Goal: Task Accomplishment & Management: Manage account settings

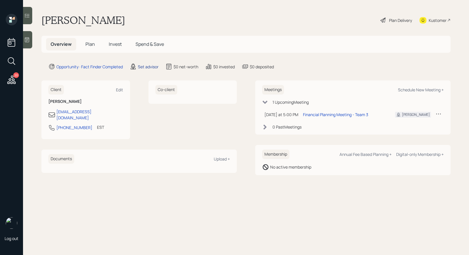
click at [148, 68] on div "Set advisor" at bounding box center [148, 67] width 21 height 6
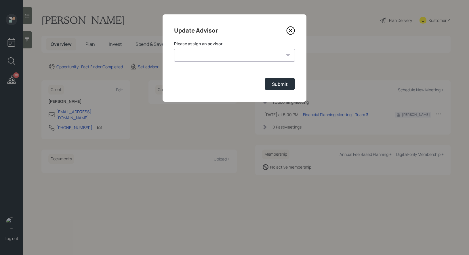
click at [217, 59] on select "James DiStasi Robby Grisanti Jonah Coleman Tyler End Treva Nostdahl Eric Schwar…" at bounding box center [234, 55] width 121 height 13
select select "8b79112e-3cfb-44f9-89e7-15267fe946c1"
click at [174, 49] on select "James DiStasi Robby Grisanti Jonah Coleman Tyler End Treva Nostdahl Eric Schwar…" at bounding box center [234, 55] width 121 height 13
click at [281, 83] on div "Submit" at bounding box center [280, 84] width 16 height 6
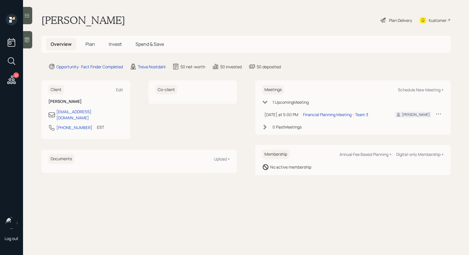
click at [91, 43] on span "Plan" at bounding box center [89, 44] width 9 height 6
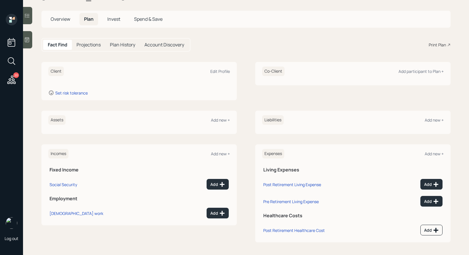
scroll to position [24, 0]
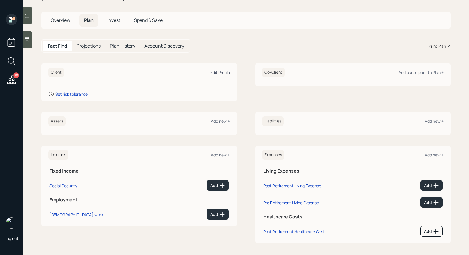
click at [216, 72] on div "Edit Profile" at bounding box center [220, 72] width 20 height 5
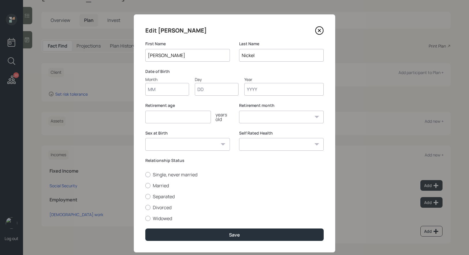
click at [153, 91] on input "Month" at bounding box center [167, 89] width 44 height 13
type input "01"
type input "1955"
select select "1"
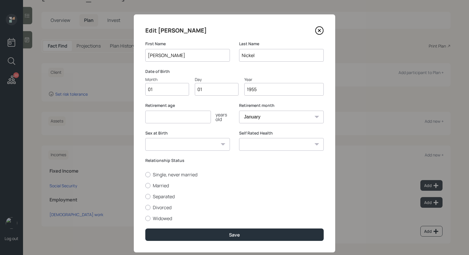
type input "1955"
click at [156, 119] on input "number" at bounding box center [178, 116] width 66 height 13
type input "67"
click at [147, 184] on div at bounding box center [147, 185] width 5 height 5
click at [145, 185] on input "Married" at bounding box center [145, 185] width 0 height 0
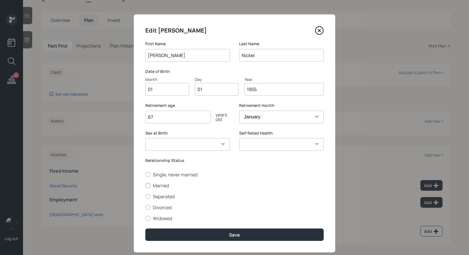
radio input "true"
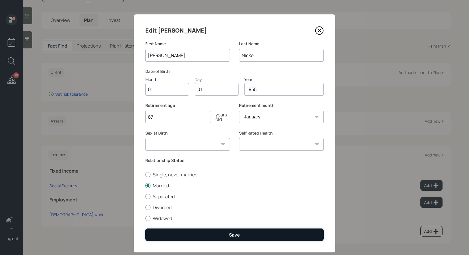
click at [195, 238] on button "Save" at bounding box center [234, 234] width 178 height 12
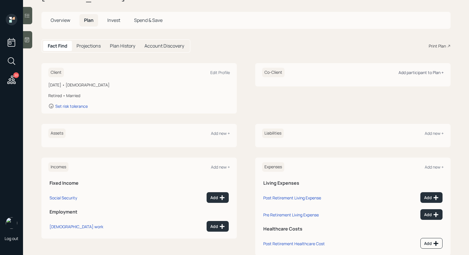
click at [414, 74] on div "Add participant to Plan +" at bounding box center [420, 72] width 45 height 5
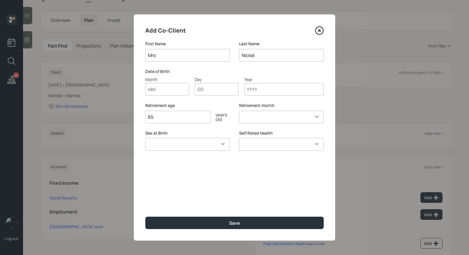
type input "Mrs"
click at [167, 93] on input "Month" at bounding box center [167, 89] width 44 height 13
type input "01"
type input "1955"
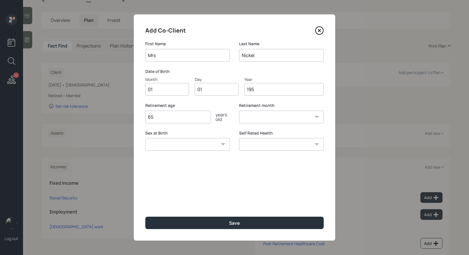
select select "1"
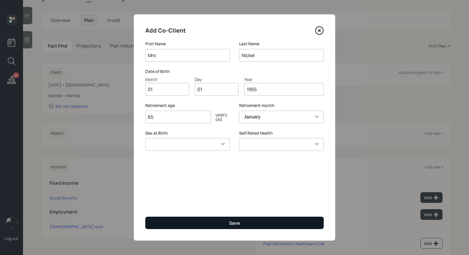
type input "1955"
click at [194, 224] on button "Save" at bounding box center [234, 222] width 178 height 12
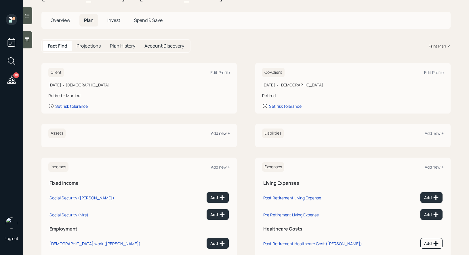
click at [222, 131] on div "Add new +" at bounding box center [220, 132] width 19 height 5
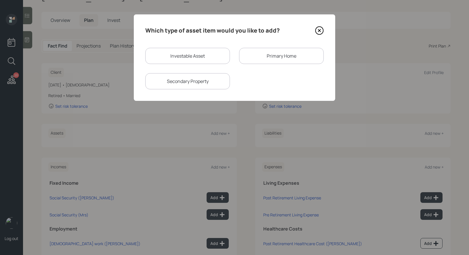
click at [183, 54] on div "Investable Asset" at bounding box center [187, 56] width 85 height 16
select select "taxable"
select select "balanced"
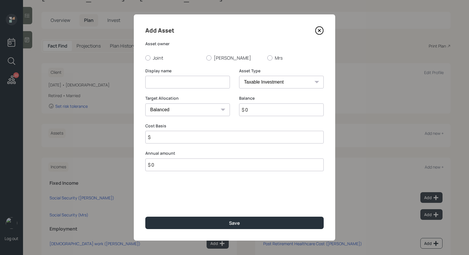
click at [178, 84] on input at bounding box center [187, 82] width 85 height 13
type input "401k"
click at [300, 85] on select "SEP IRA IRA Roth IRA 401(k) Roth 401(k) 403(b) Roth 403(b) 457(b) Roth 457(b) H…" at bounding box center [281, 82] width 85 height 13
select select "company_sponsored"
click at [239, 76] on select "SEP IRA IRA Roth IRA 401(k) Roth 401(k) 403(b) Roth 403(b) 457(b) Roth 457(b) H…" at bounding box center [281, 82] width 85 height 13
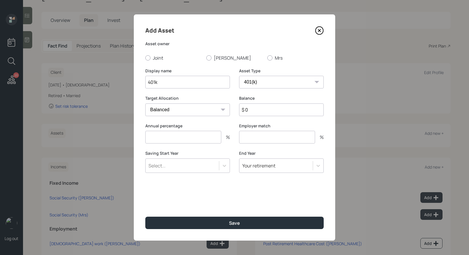
click at [257, 111] on input "$ 0" at bounding box center [281, 109] width 85 height 13
type input "$ 180,000"
click at [188, 139] on input "number" at bounding box center [183, 137] width 76 height 13
type input "0"
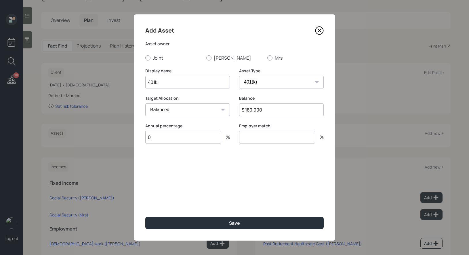
click at [245, 136] on input "number" at bounding box center [277, 137] width 76 height 13
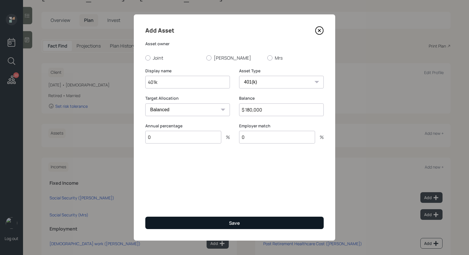
type input "0"
click at [218, 221] on button "Save" at bounding box center [234, 222] width 178 height 12
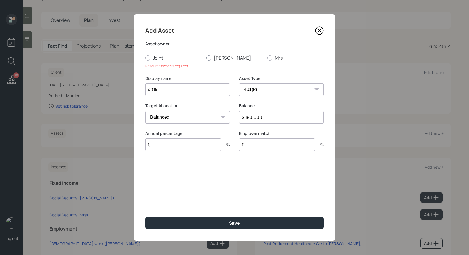
click at [210, 58] on div at bounding box center [208, 57] width 5 height 5
click at [206, 58] on input "[PERSON_NAME]" at bounding box center [206, 58] width 0 height 0
radio input "true"
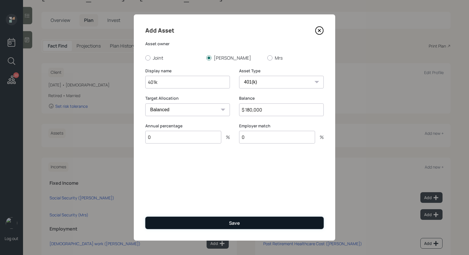
click at [215, 219] on button "Save" at bounding box center [234, 222] width 178 height 12
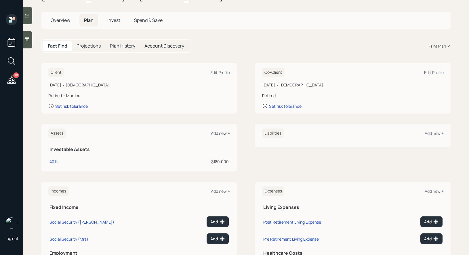
click at [223, 131] on div "Add new +" at bounding box center [220, 132] width 19 height 5
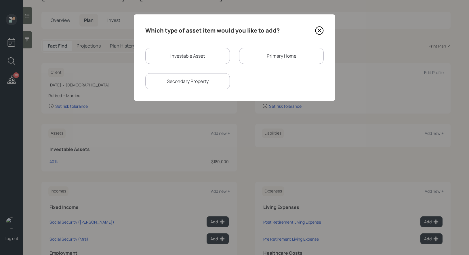
click at [205, 53] on div "Investable Asset" at bounding box center [187, 56] width 85 height 16
select select "taxable"
select select "balanced"
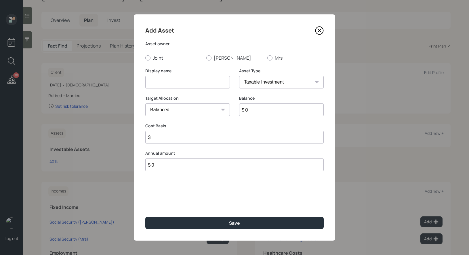
click at [172, 80] on input at bounding box center [187, 82] width 85 height 13
type input "Cash"
click at [146, 58] on div at bounding box center [147, 57] width 5 height 5
click at [145, 58] on input "Joint" at bounding box center [145, 58] width 0 height 0
radio input "true"
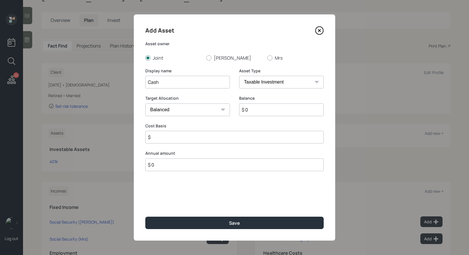
click at [265, 85] on select "SEP IRA IRA Roth IRA 401(k) Roth 401(k) 403(b) Roth 403(b) 457(b) Roth 457(b) H…" at bounding box center [281, 82] width 85 height 13
select select "cash"
click at [239, 76] on select "SEP IRA IRA Roth IRA 401(k) Roth 401(k) 403(b) Roth 403(b) 457(b) Roth 457(b) H…" at bounding box center [281, 82] width 85 height 13
type input "$"
click at [254, 110] on input "$ 0" at bounding box center [234, 109] width 178 height 13
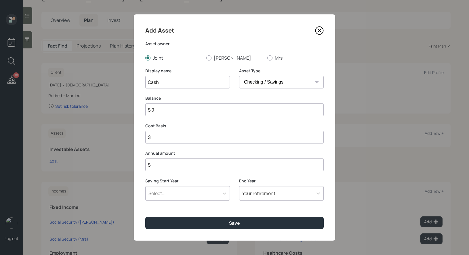
click at [254, 110] on input "$ 0" at bounding box center [234, 109] width 178 height 13
type input "$ 5"
type input "$ 50"
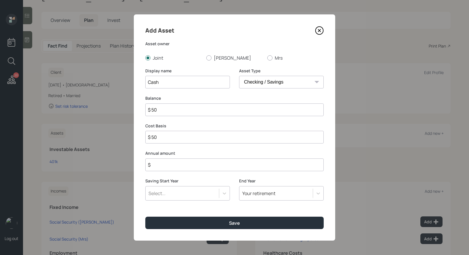
type input "$ 500"
type input "$ 5,000"
type input "$ 50,000"
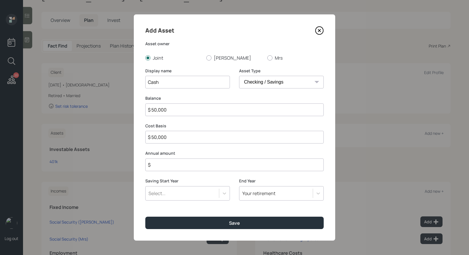
type input "$ 50,000"
click at [222, 165] on input "$" at bounding box center [234, 164] width 178 height 13
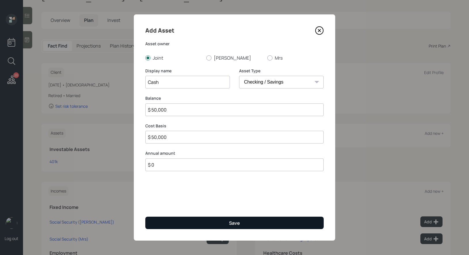
type input "$ 0"
click at [216, 222] on button "Save" at bounding box center [234, 222] width 178 height 12
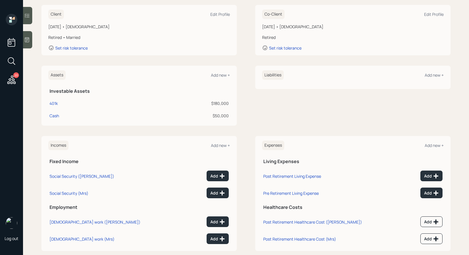
scroll to position [90, 0]
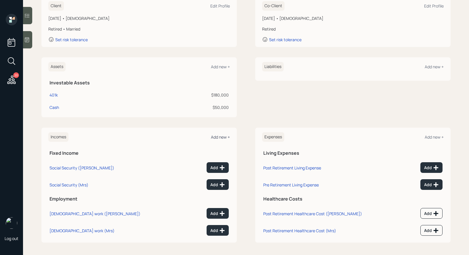
click at [216, 135] on div "Add new +" at bounding box center [220, 136] width 19 height 5
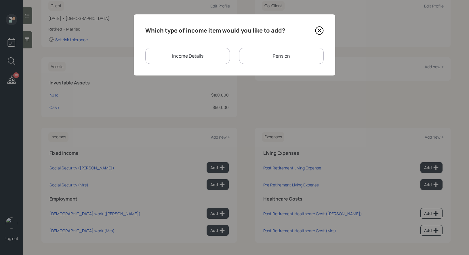
click at [192, 60] on div "Income Details" at bounding box center [187, 56] width 85 height 16
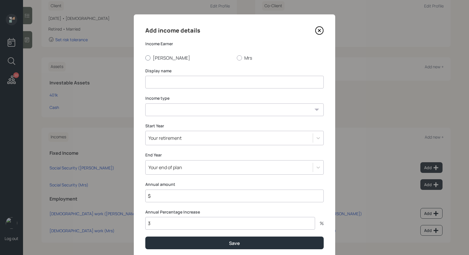
click at [147, 59] on div at bounding box center [147, 57] width 5 height 5
click at [145, 58] on input "[PERSON_NAME]" at bounding box center [145, 58] width 0 height 0
radio input "true"
click at [151, 79] on input at bounding box center [234, 82] width 178 height 13
type input "SS Income"
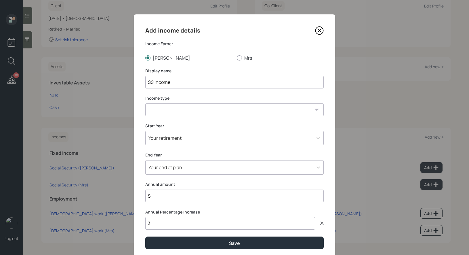
click at [161, 110] on select "Full-time work Part-time work Self employment Other" at bounding box center [234, 109] width 178 height 13
select select "other"
click at [145, 103] on select "Full-time work Part-time work Self employment Other" at bounding box center [234, 109] width 178 height 13
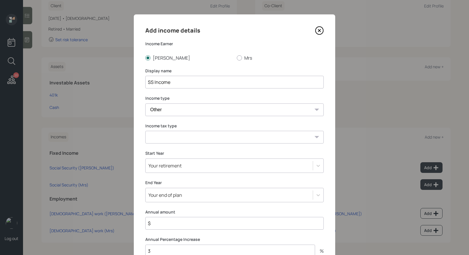
click at [173, 136] on select "Tax-free Earned Self Employment Alimony Royalties Pension / Annuity Interest Di…" at bounding box center [234, 137] width 178 height 13
select select "social_security"
click at [145, 131] on select "Tax-free Earned Self Employment Alimony Royalties Pension / Annuity Interest Di…" at bounding box center [234, 137] width 178 height 13
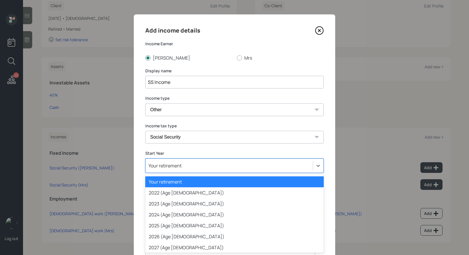
click at [172, 167] on div "Add income details Income Earner Robert Mrs Display name SS Income Income type …" at bounding box center [234, 150] width 201 height 273
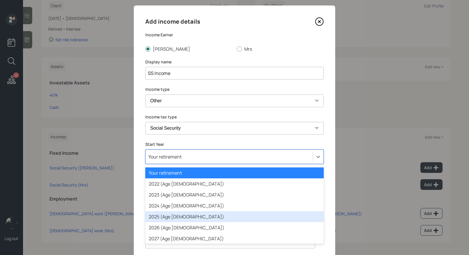
click at [169, 214] on div "2025 (Age 70)" at bounding box center [234, 216] width 178 height 11
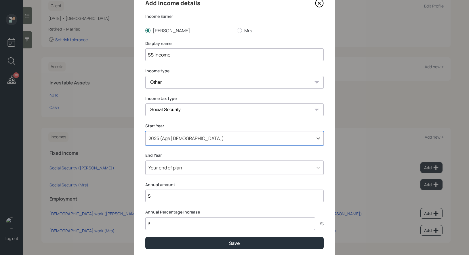
scroll to position [47, 0]
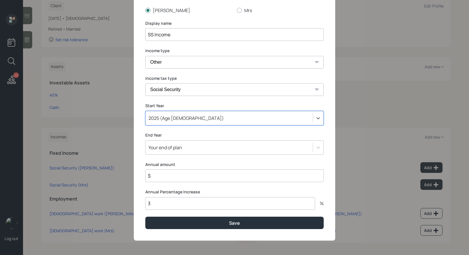
click at [171, 176] on input "$" at bounding box center [234, 175] width 178 height 13
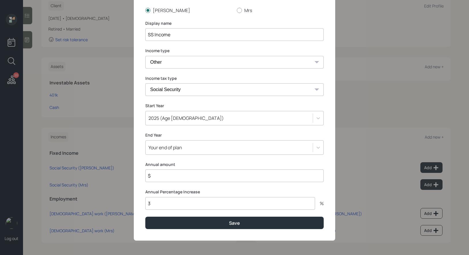
click at [177, 174] on input "$" at bounding box center [234, 175] width 178 height 13
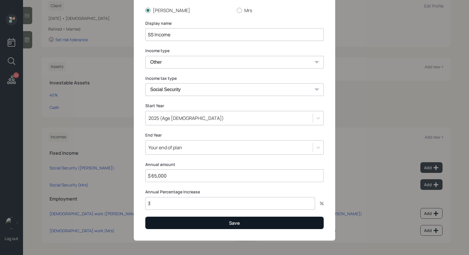
type input "$ 65,000"
click at [180, 222] on button "Save" at bounding box center [234, 222] width 178 height 12
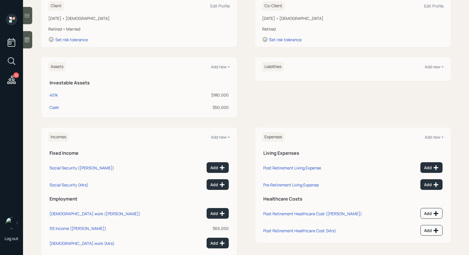
scroll to position [103, 0]
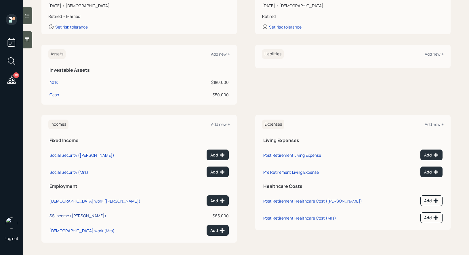
click at [60, 214] on div "SS Income (Robert)" at bounding box center [77, 215] width 57 height 5
select select "other"
select select "social_security"
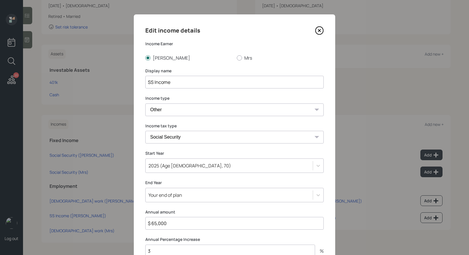
scroll to position [40, 0]
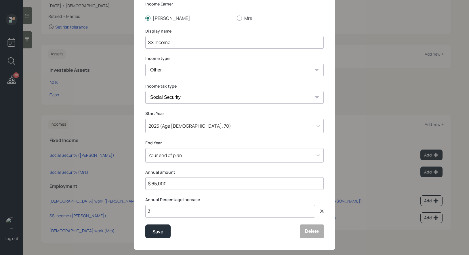
click at [156, 183] on input "$ 65,000" at bounding box center [234, 183] width 178 height 13
type input "$ 69,000"
click at [156, 233] on div "Save" at bounding box center [157, 231] width 11 height 8
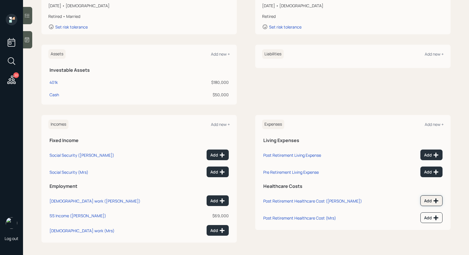
click at [429, 201] on div "Add" at bounding box center [431, 201] width 15 height 6
click at [426, 198] on div "Add" at bounding box center [431, 201] width 15 height 6
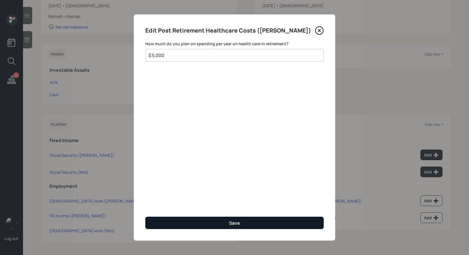
type input "$ 5,000"
click at [238, 222] on div "Save" at bounding box center [234, 222] width 11 height 6
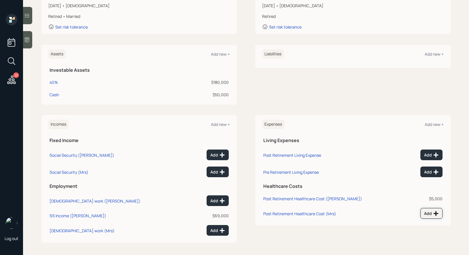
click at [431, 212] on div "Add" at bounding box center [431, 213] width 15 height 6
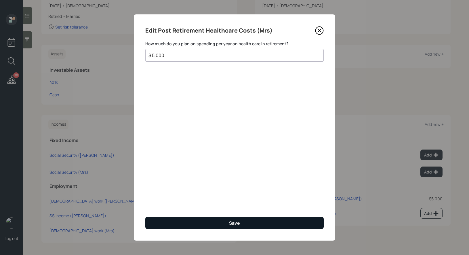
type input "$ 5,000"
click at [295, 223] on button "Save" at bounding box center [234, 222] width 178 height 12
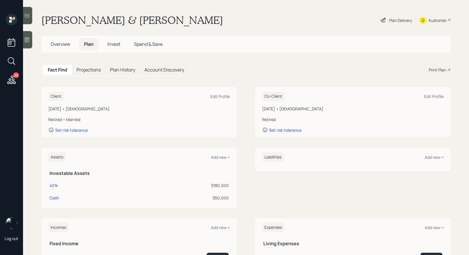
click at [389, 19] on div "Plan Delivery" at bounding box center [400, 20] width 23 height 6
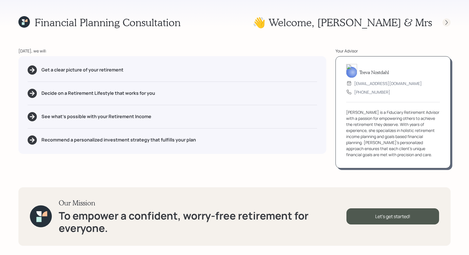
click at [447, 21] on icon at bounding box center [446, 22] width 2 height 5
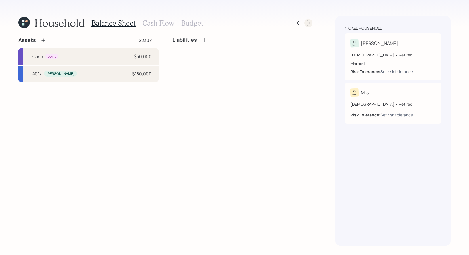
click at [311, 22] on icon at bounding box center [309, 23] width 6 height 6
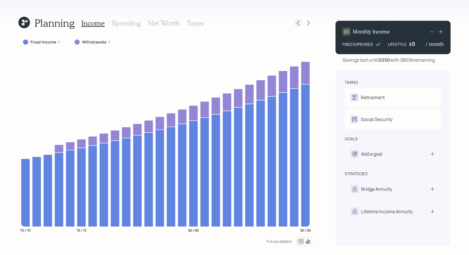
click at [295, 24] on icon at bounding box center [298, 23] width 6 height 6
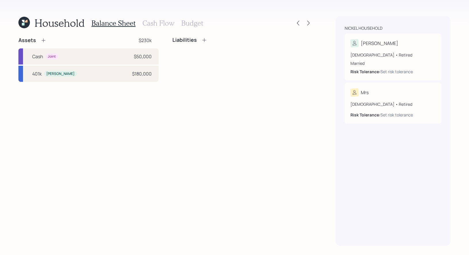
click at [27, 23] on icon at bounding box center [24, 23] width 12 height 12
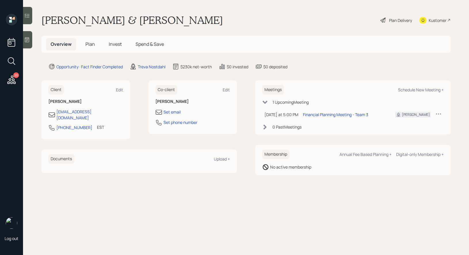
click at [387, 17] on div "Plan Delivery" at bounding box center [396, 20] width 33 height 13
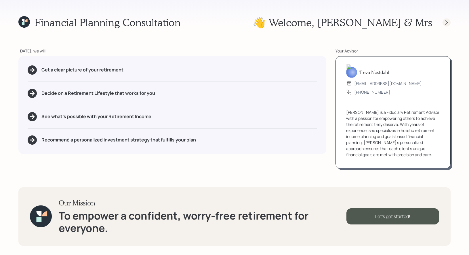
click at [444, 24] on icon at bounding box center [447, 23] width 6 height 6
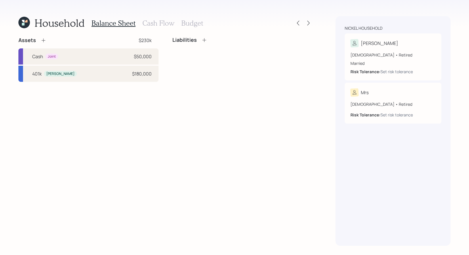
click at [43, 39] on icon at bounding box center [44, 40] width 6 height 6
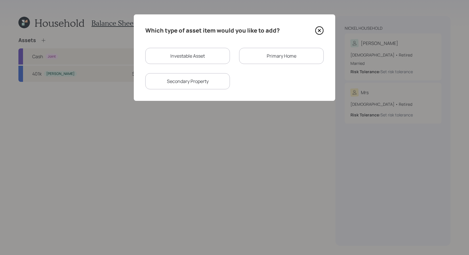
click at [298, 58] on div "Primary Home" at bounding box center [281, 56] width 85 height 16
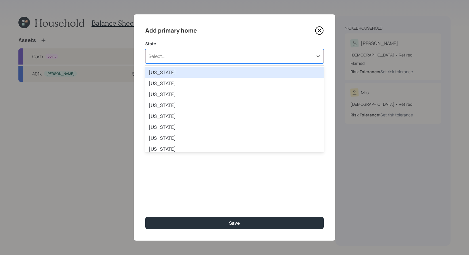
click at [177, 57] on div "Select..." at bounding box center [229, 56] width 167 height 10
type input "te"
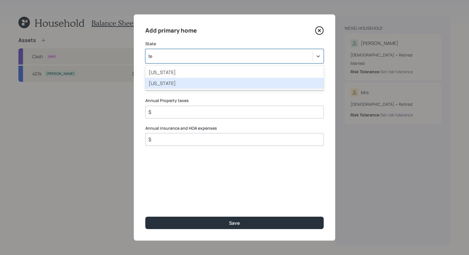
click at [174, 86] on div "Texas" at bounding box center [234, 83] width 178 height 11
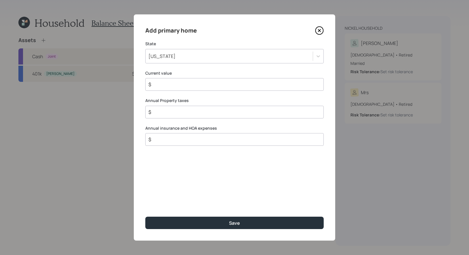
click at [176, 86] on input "$" at bounding box center [232, 84] width 169 height 7
type input "$ 325,000"
click at [181, 114] on input "$" at bounding box center [232, 111] width 169 height 7
type input "$ 4,500"
click at [167, 142] on input "$" at bounding box center [232, 139] width 169 height 7
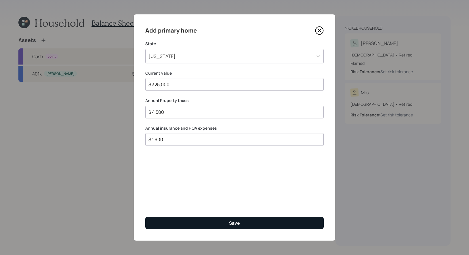
type input "$ 1,600"
click at [194, 225] on button "Save" at bounding box center [234, 222] width 178 height 12
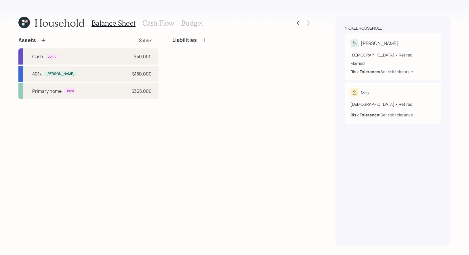
click at [155, 24] on h3 "Cash Flow" at bounding box center [158, 23] width 32 height 8
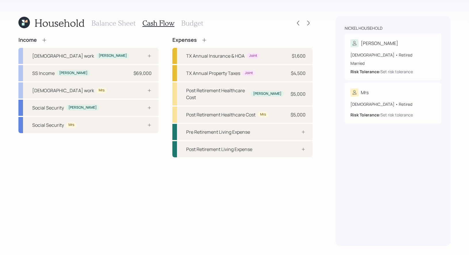
click at [184, 24] on h3 "Budget" at bounding box center [192, 23] width 22 height 8
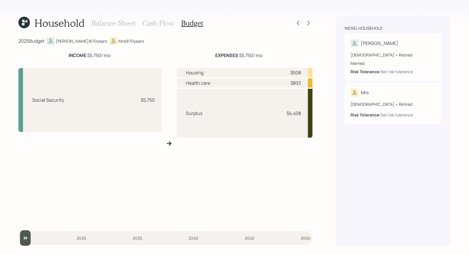
click at [160, 23] on h3 "Cash Flow" at bounding box center [158, 23] width 32 height 8
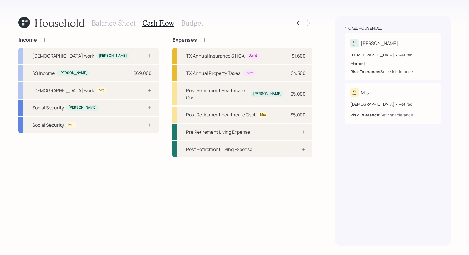
click at [182, 22] on h3 "Budget" at bounding box center [192, 23] width 22 height 8
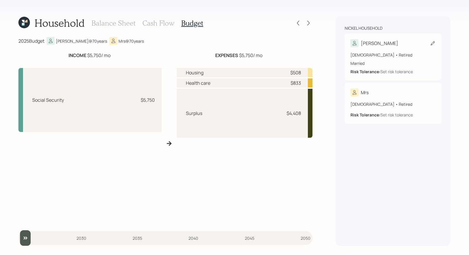
click at [433, 41] on icon at bounding box center [433, 43] width 6 height 6
click at [430, 41] on icon at bounding box center [433, 43] width 6 height 6
click at [309, 22] on icon at bounding box center [308, 23] width 2 height 5
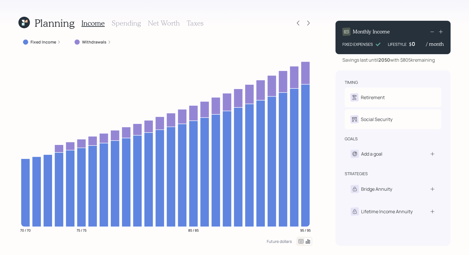
click at [309, 22] on icon at bounding box center [308, 23] width 2 height 5
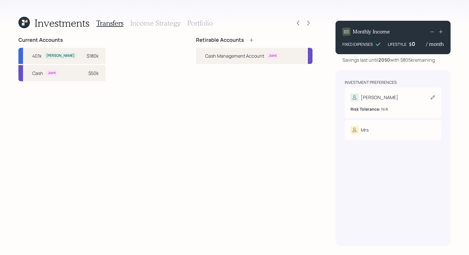
click at [430, 100] on icon at bounding box center [433, 97] width 6 height 6
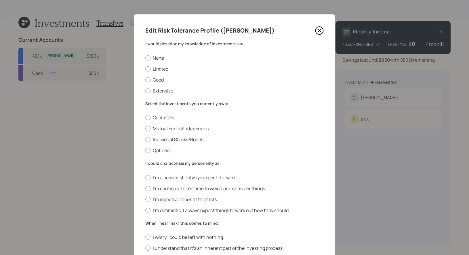
click at [167, 68] on label "Limited" at bounding box center [234, 69] width 178 height 6
click at [145, 68] on input "Limited" at bounding box center [145, 68] width 0 height 0
radio input "true"
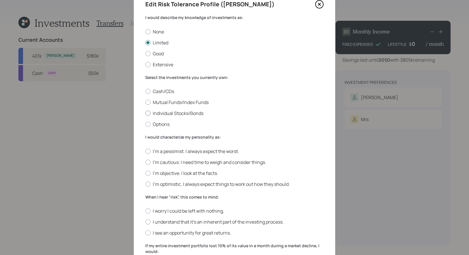
scroll to position [27, 0]
click at [206, 100] on label "Mutual Funds/Index Funds" at bounding box center [234, 101] width 178 height 6
click at [145, 101] on input "Mutual Funds/Index Funds" at bounding box center [145, 101] width 0 height 0
radio input "true"
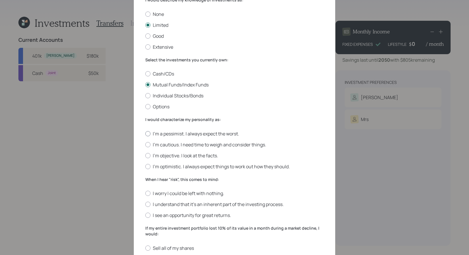
scroll to position [55, 0]
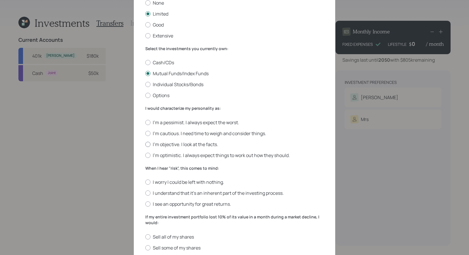
click at [208, 144] on label "I'm objective. I look at the facts." at bounding box center [234, 144] width 178 height 6
click at [145, 144] on input "I'm objective. I look at the facts." at bounding box center [145, 144] width 0 height 0
radio input "true"
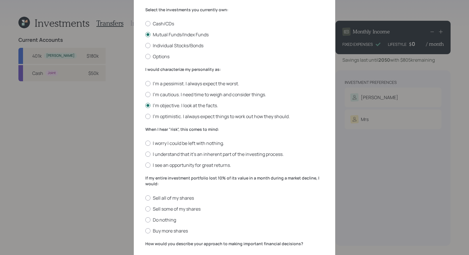
scroll to position [120, 0]
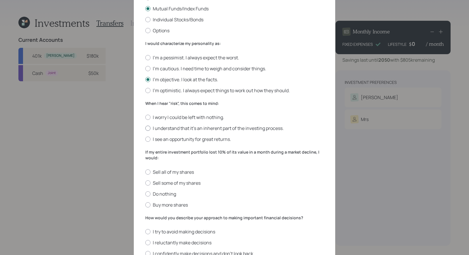
click at [229, 127] on label "I understand that it’s an inherent part of the investing process." at bounding box center [234, 128] width 178 height 6
click at [145, 128] on input "I understand that it’s an inherent part of the investing process." at bounding box center [145, 128] width 0 height 0
radio input "true"
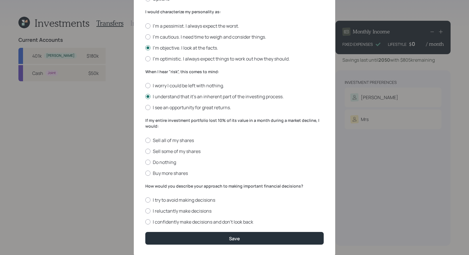
scroll to position [153, 0]
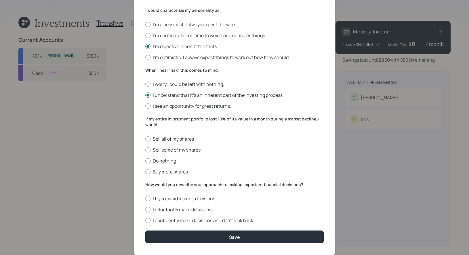
click at [173, 160] on label "Do nothing" at bounding box center [234, 160] width 178 height 6
click at [145, 160] on input "Do nothing" at bounding box center [145, 160] width 0 height 0
radio input "true"
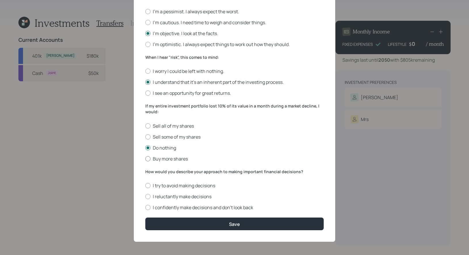
scroll to position [168, 0]
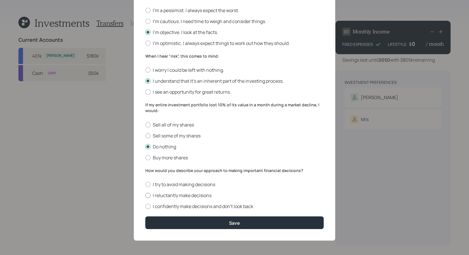
click at [198, 194] on label "I reluctantly make decisions" at bounding box center [234, 195] width 178 height 6
click at [145, 195] on input "I reluctantly make decisions" at bounding box center [145, 195] width 0 height 0
radio input "true"
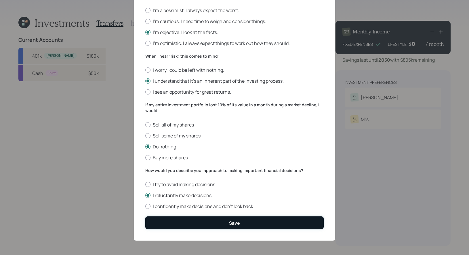
click at [198, 220] on button "Save" at bounding box center [234, 222] width 178 height 12
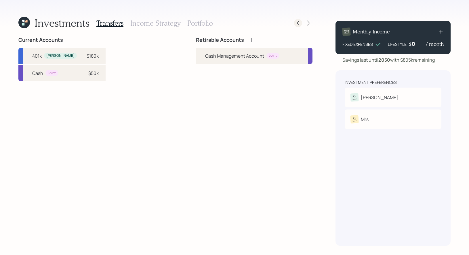
click at [297, 22] on icon at bounding box center [298, 23] width 6 height 6
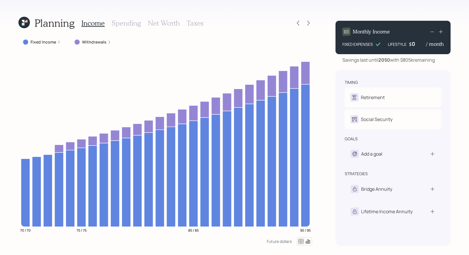
click at [159, 22] on h3 "Net Worth" at bounding box center [164, 23] width 32 height 8
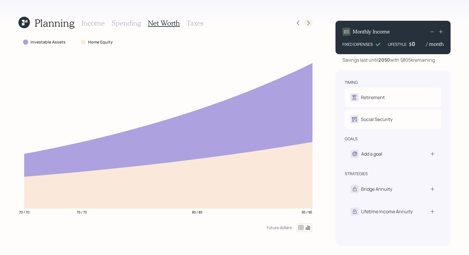
click at [308, 24] on icon at bounding box center [309, 23] width 6 height 6
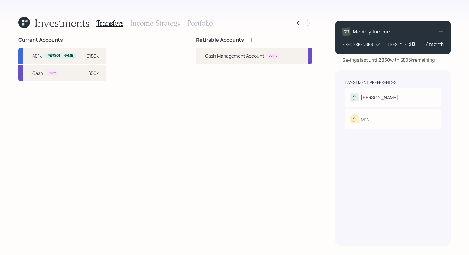
click at [252, 39] on icon at bounding box center [252, 40] width 6 height 6
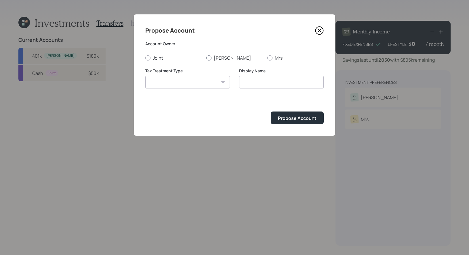
click at [208, 58] on div at bounding box center [208, 57] width 5 height 5
click at [206, 58] on input "[PERSON_NAME]" at bounding box center [206, 58] width 0 height 0
radio input "true"
click at [200, 84] on select "Roth Taxable Traditional" at bounding box center [187, 82] width 85 height 13
select select "traditional"
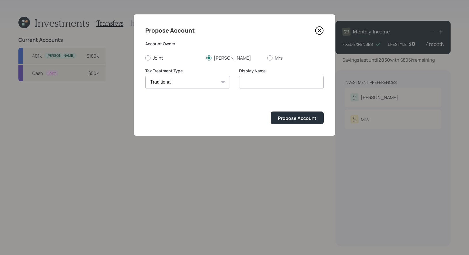
click at [145, 76] on select "Roth Taxable Traditional" at bounding box center [187, 82] width 85 height 13
click at [278, 82] on input "Traditional" at bounding box center [281, 82] width 85 height 13
type input "Traditional IRA"
click at [289, 117] on div "Propose Account" at bounding box center [297, 118] width 39 height 6
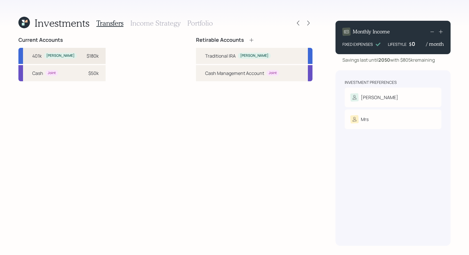
click at [87, 54] on div "$180k" at bounding box center [93, 55] width 12 height 7
click at [203, 54] on div "Traditional IRA Robert" at bounding box center [254, 56] width 117 height 16
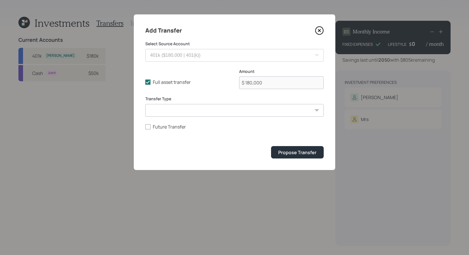
click at [167, 112] on select "ACAT Transfer Non ACAT Transfer Capitalize Rollover Rollover Deposit" at bounding box center [234, 110] width 178 height 13
select select "rollover"
click at [145, 104] on select "ACAT Transfer Non ACAT Transfer Capitalize Rollover Rollover Deposit" at bounding box center [234, 110] width 178 height 13
click at [289, 153] on div "Propose Transfer" at bounding box center [297, 152] width 38 height 6
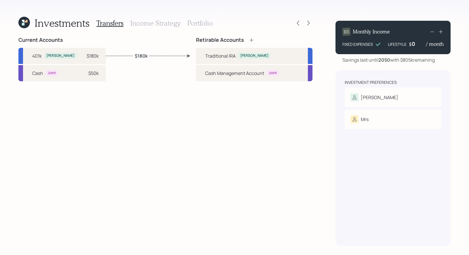
click at [143, 23] on h3 "Income Strategy" at bounding box center [155, 23] width 50 height 8
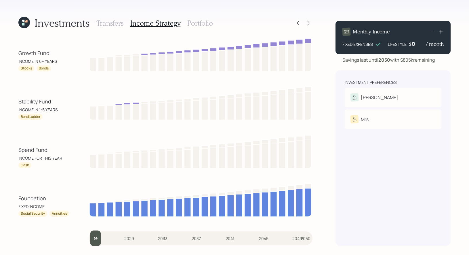
click at [197, 22] on h3 "Portfolio" at bounding box center [200, 23] width 26 height 8
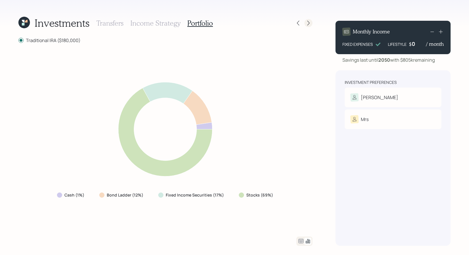
click at [309, 23] on icon at bounding box center [308, 23] width 2 height 5
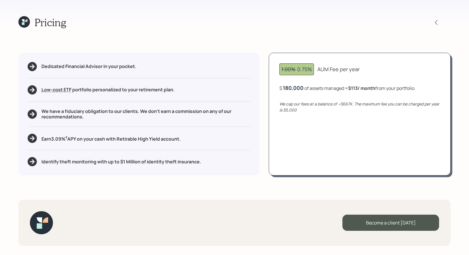
click at [24, 23] on icon at bounding box center [24, 22] width 12 height 12
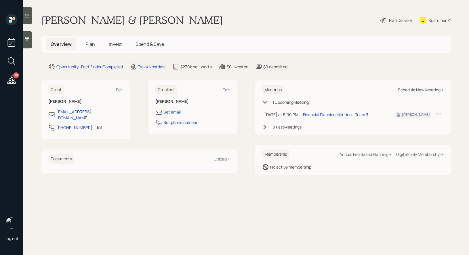
click at [427, 88] on div "Schedule New Meeting +" at bounding box center [421, 89] width 46 height 5
select select "8b79112e-3cfb-44f9-89e7-15267fe946c1"
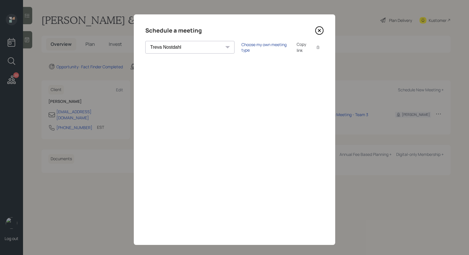
click at [241, 46] on div "Choose my own meeting type" at bounding box center [265, 47] width 48 height 11
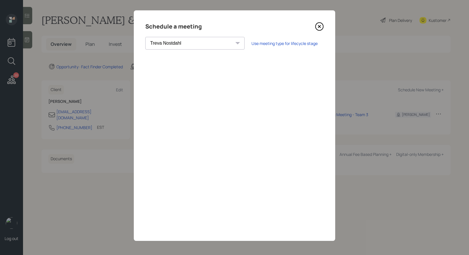
click at [319, 26] on icon at bounding box center [319, 26] width 2 height 2
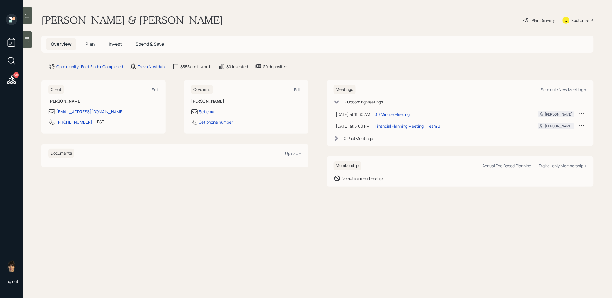
click at [92, 43] on span "Plan" at bounding box center [89, 44] width 9 height 6
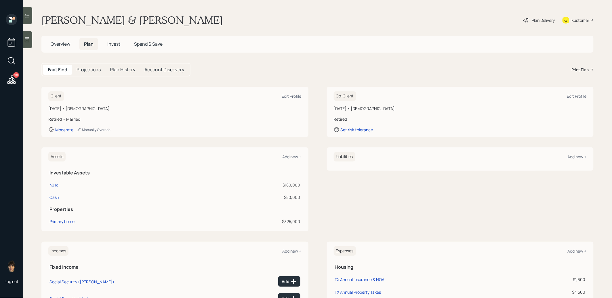
click at [580, 69] on div "Print Plan" at bounding box center [580, 70] width 17 height 6
